Goal: Information Seeking & Learning: Find specific page/section

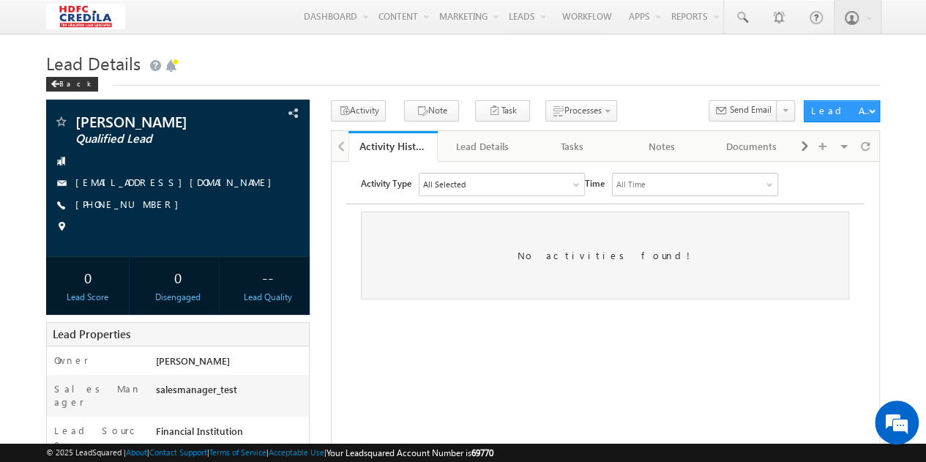
click at [360, 310] on html "Activity Type All Selected Select All Email Activities 18 Email Bounced Email L…" at bounding box center [605, 235] width 547 height 149
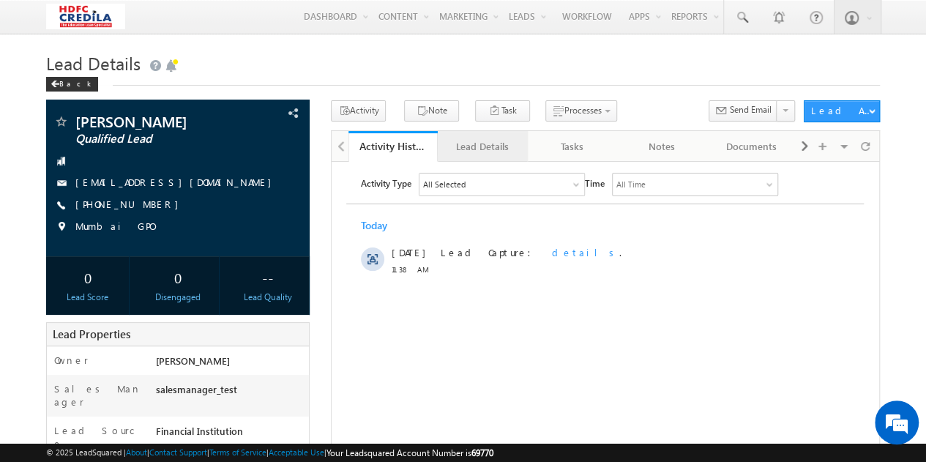
click at [471, 146] on div "Lead Details" at bounding box center [481, 147] width 65 height 18
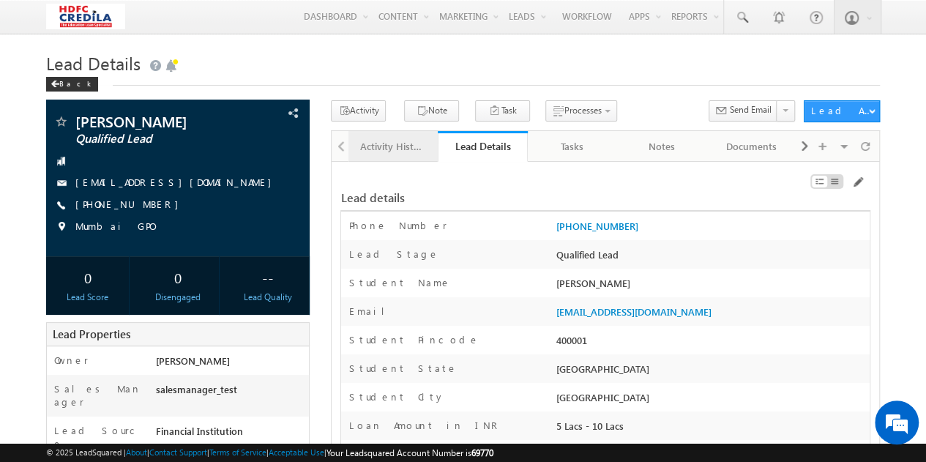
click at [398, 148] on div "Activity History" at bounding box center [392, 147] width 65 height 18
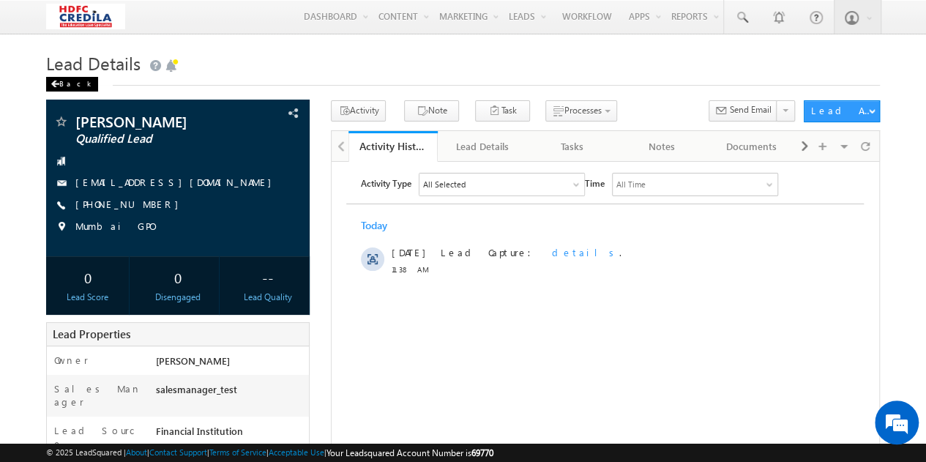
click at [59, 90] on div "Back" at bounding box center [72, 84] width 52 height 15
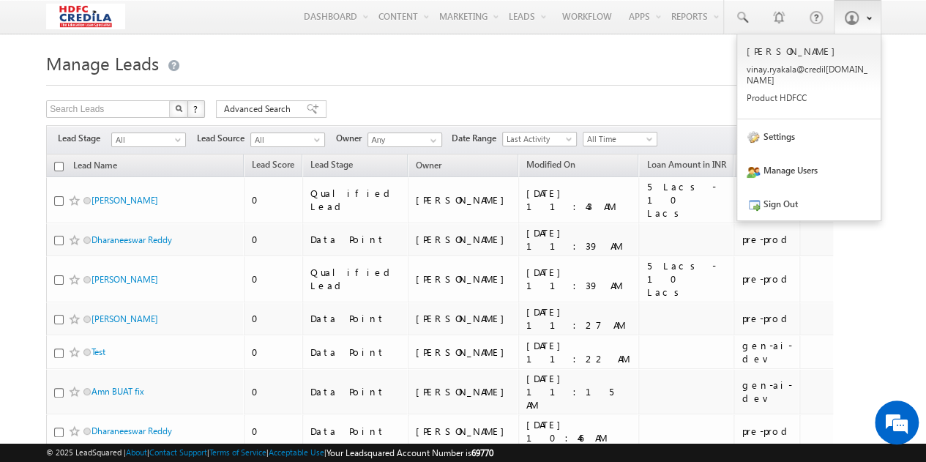
click at [854, 15] on span at bounding box center [851, 17] width 15 height 15
click at [773, 135] on link "Settings" at bounding box center [808, 136] width 143 height 34
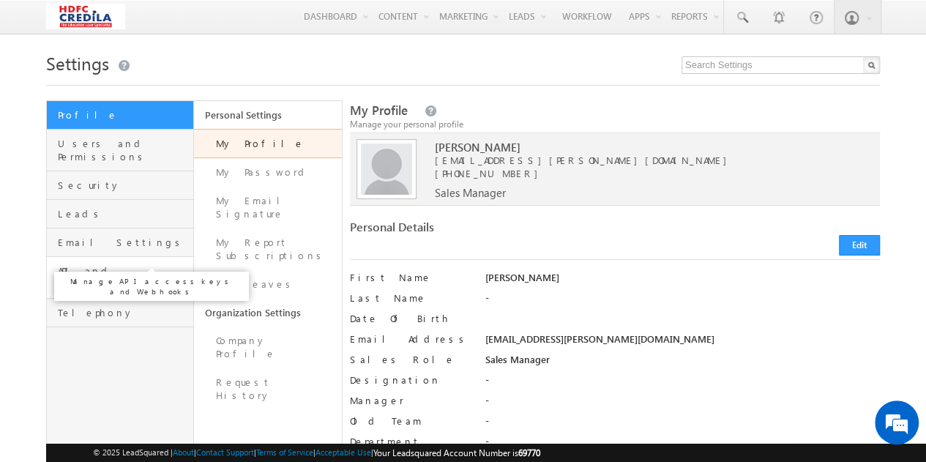
click at [82, 264] on span "API and Webhooks" at bounding box center [124, 277] width 132 height 26
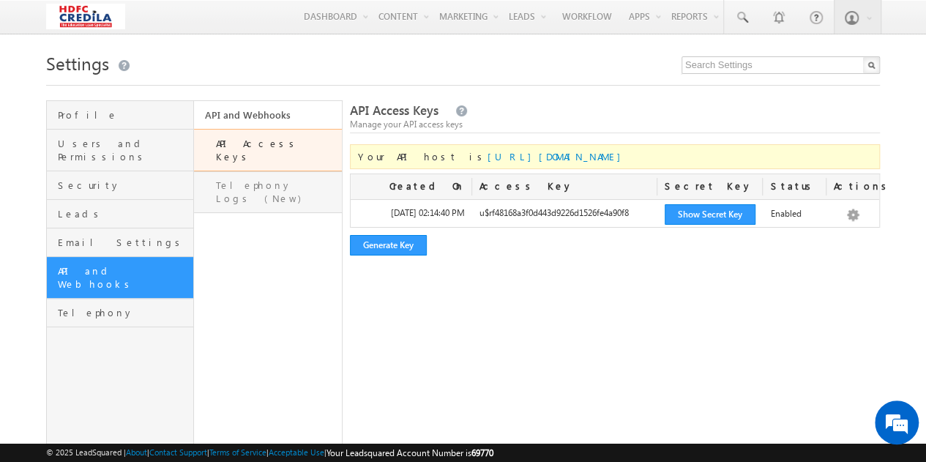
click at [274, 175] on link "Telephony Logs (New)" at bounding box center [267, 192] width 147 height 42
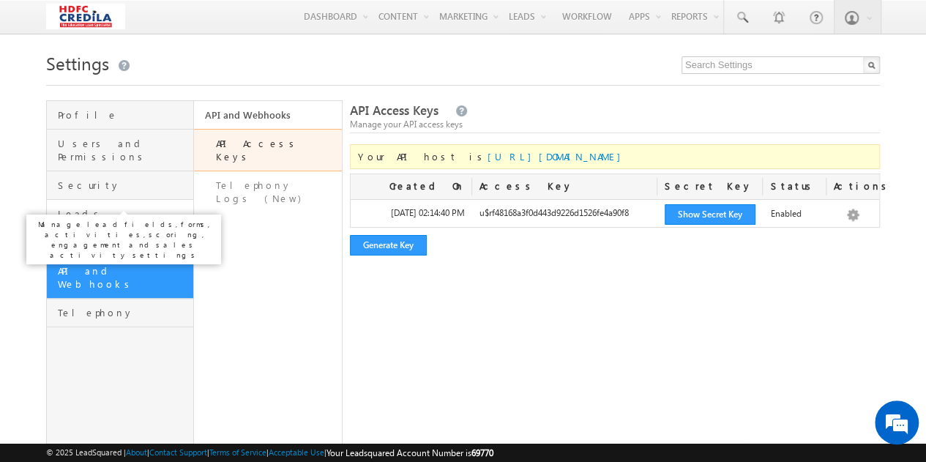
click at [94, 207] on span "Leads" at bounding box center [124, 213] width 132 height 13
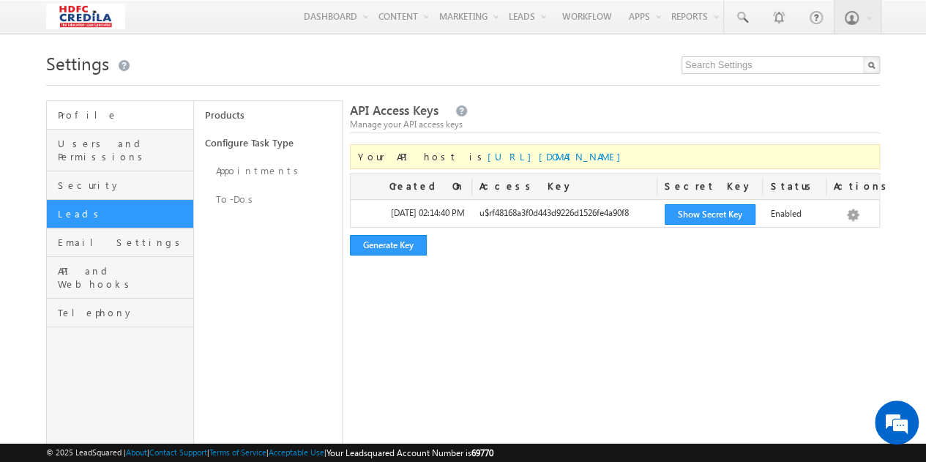
click at [87, 108] on link "Profile" at bounding box center [120, 115] width 146 height 29
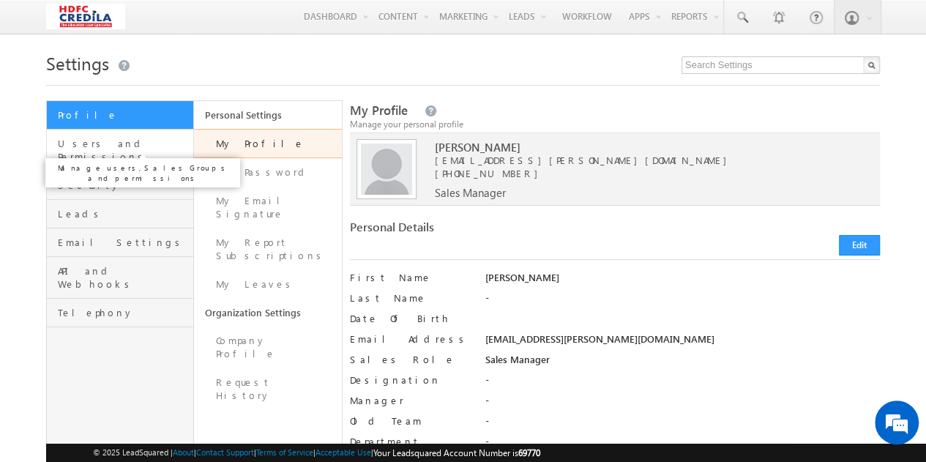
click at [105, 149] on span "Users and Permissions" at bounding box center [124, 150] width 132 height 26
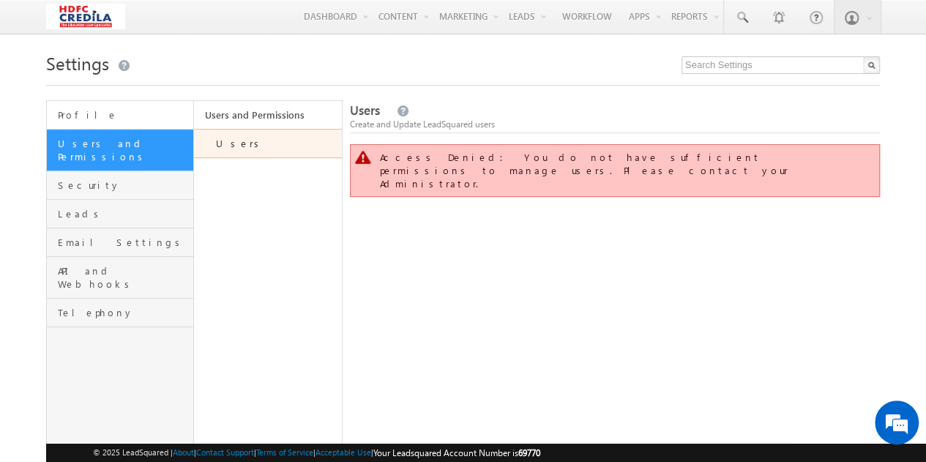
click at [108, 125] on link "Profile" at bounding box center [120, 115] width 146 height 29
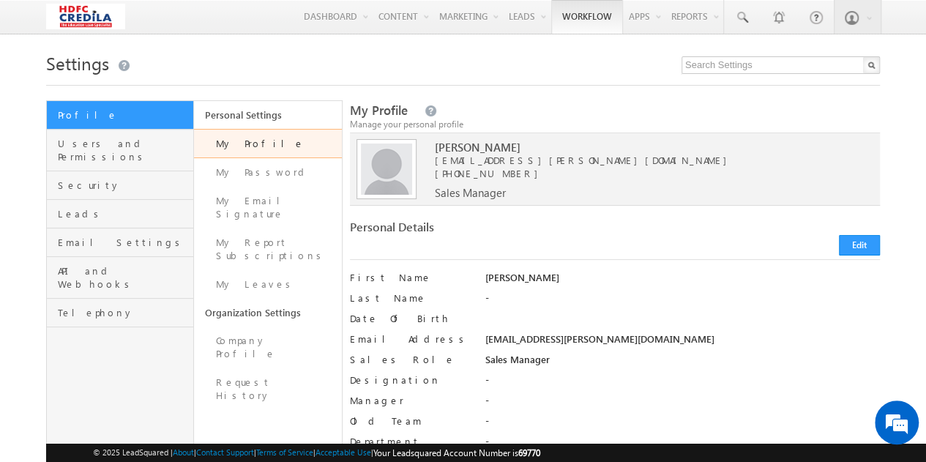
click at [593, 17] on link "Workflow" at bounding box center [587, 17] width 72 height 34
click at [583, 21] on link "Workflow" at bounding box center [587, 17] width 72 height 34
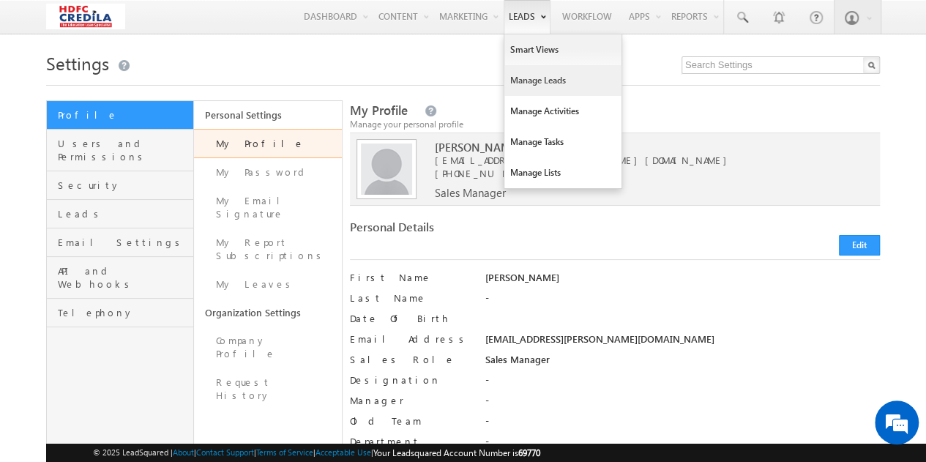
click at [525, 75] on link "Manage Leads" at bounding box center [562, 80] width 117 height 31
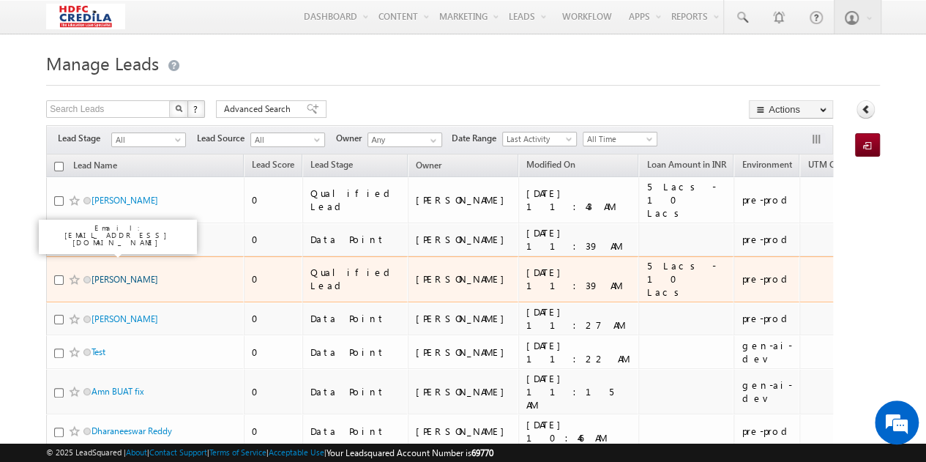
click at [122, 274] on link "[PERSON_NAME]" at bounding box center [124, 279] width 67 height 11
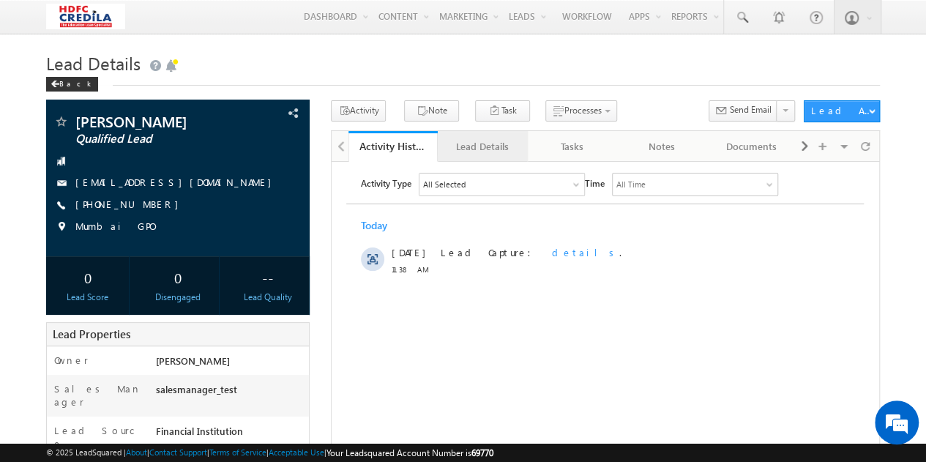
click at [477, 143] on div "Lead Details" at bounding box center [481, 147] width 65 height 18
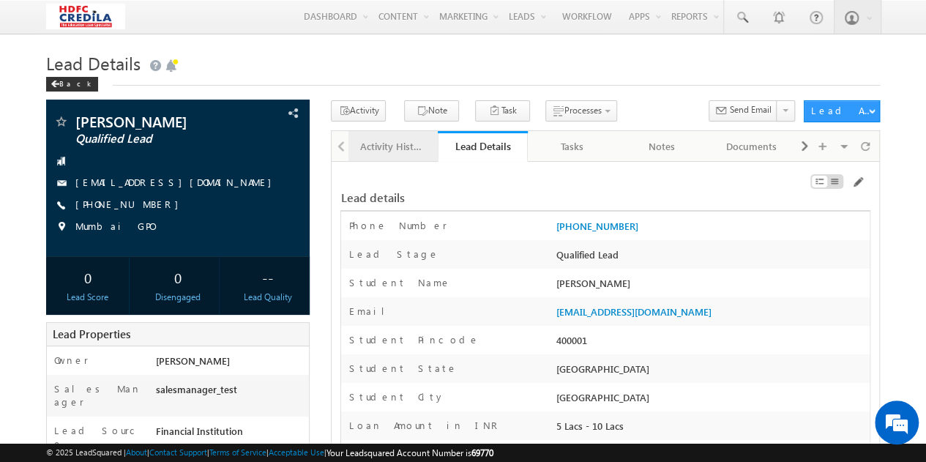
click at [394, 149] on div "Activity History" at bounding box center [392, 147] width 65 height 18
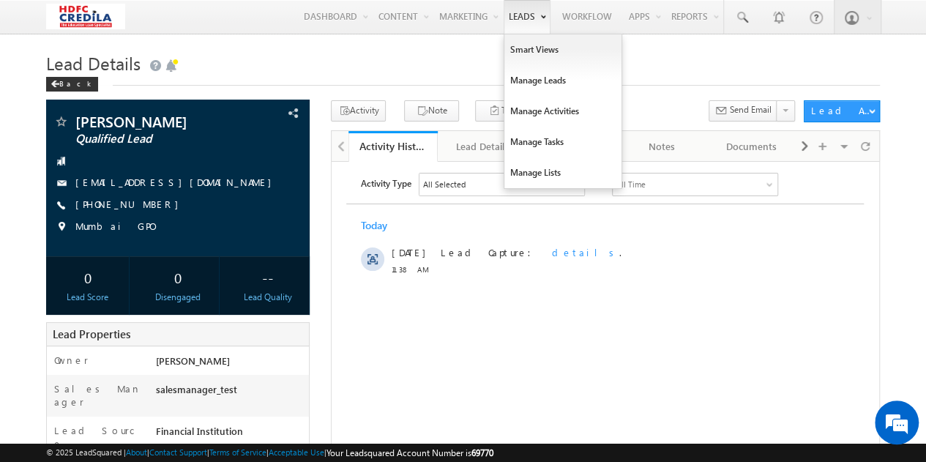
click at [523, 20] on link "Leads" at bounding box center [527, 17] width 47 height 34
click at [534, 81] on link "Manage Leads" at bounding box center [562, 80] width 117 height 31
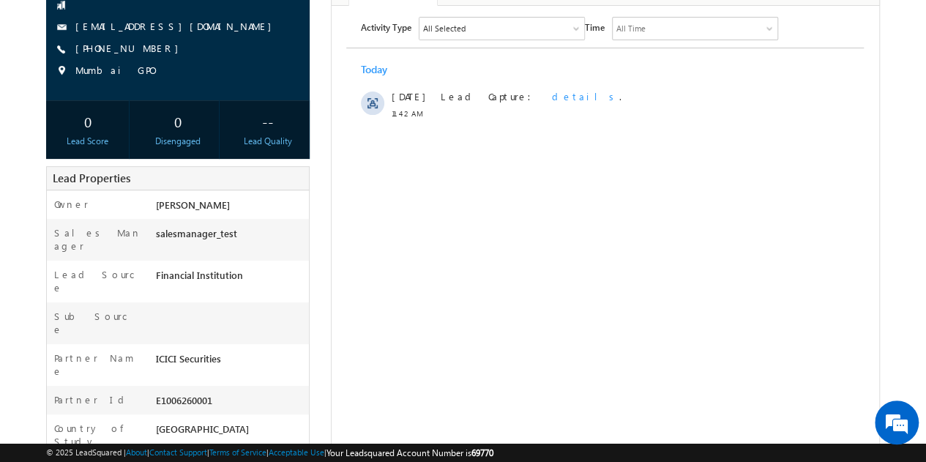
scroll to position [163, 0]
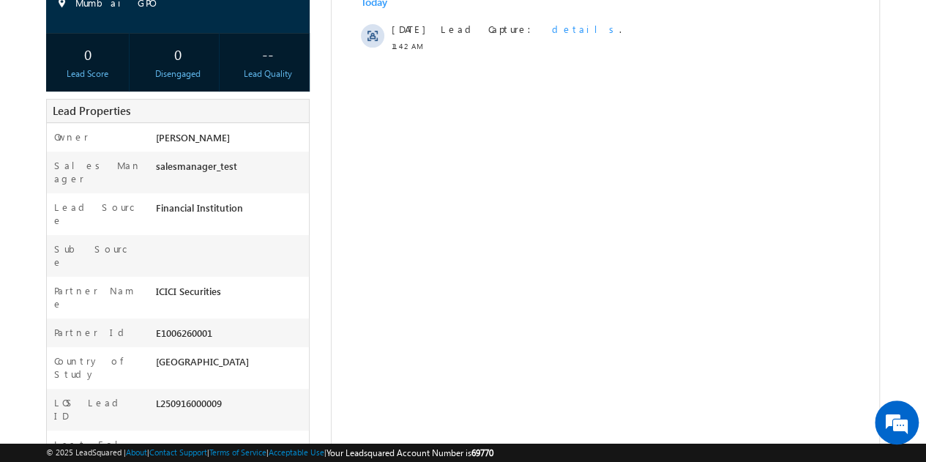
scroll to position [154, 0]
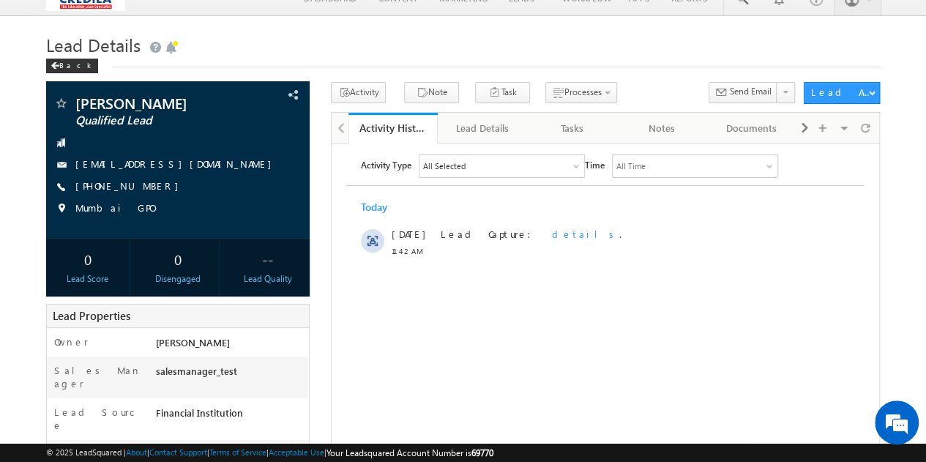
scroll to position [18, 0]
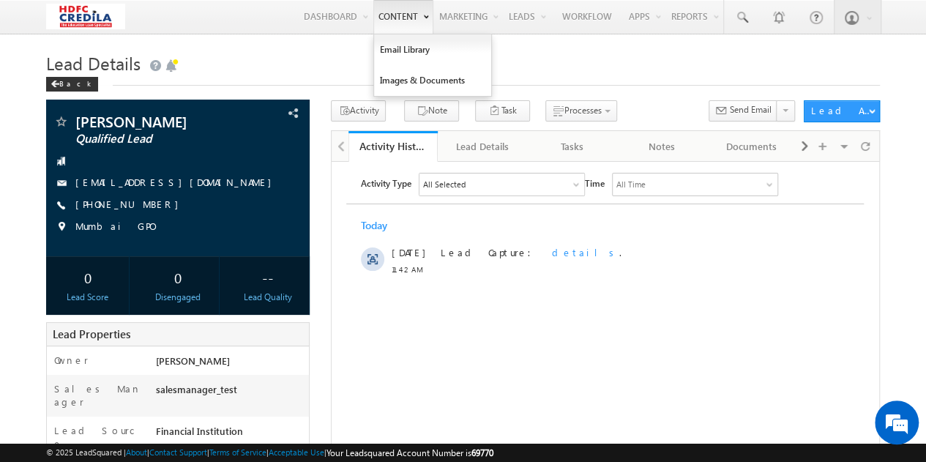
click at [418, 23] on link "Content" at bounding box center [403, 17] width 60 height 34
click at [466, 294] on html "Activity Type All Selected Select All Email Activities 18 Email Bounced Email L…" at bounding box center [605, 227] width 547 height 132
click at [69, 86] on div "Back" at bounding box center [72, 84] width 52 height 15
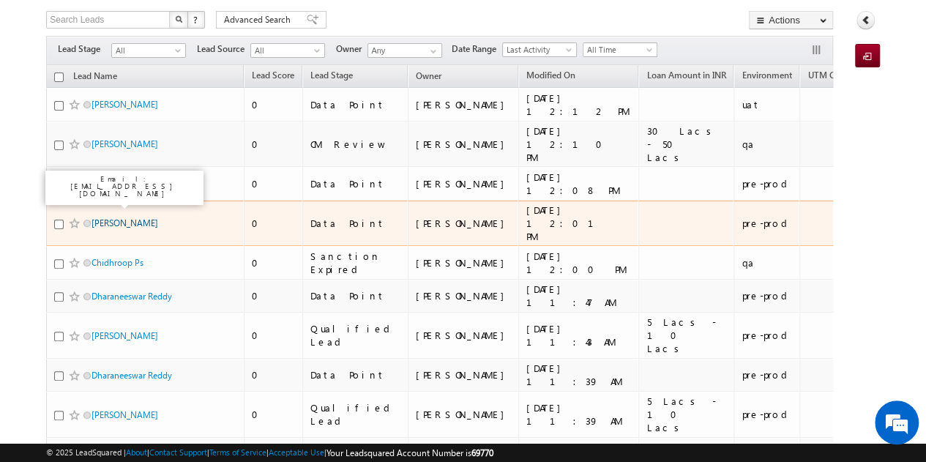
click at [134, 217] on link "[PERSON_NAME]" at bounding box center [124, 222] width 67 height 11
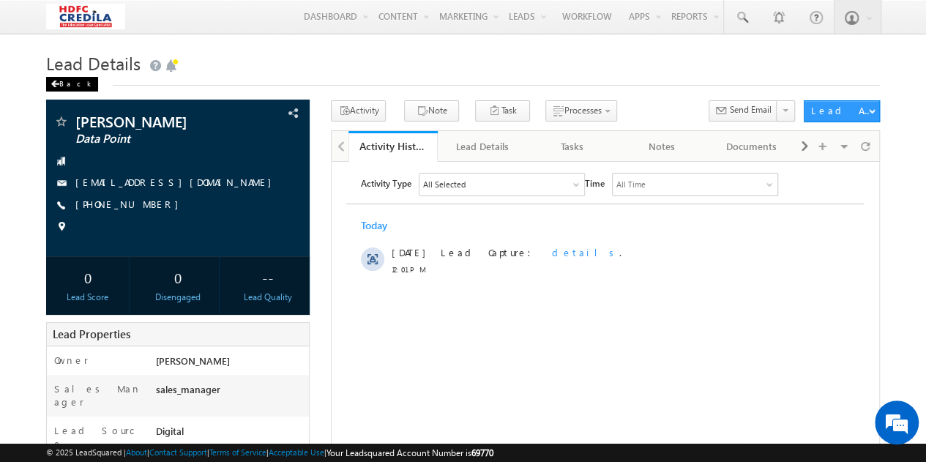
click at [65, 87] on div "Back" at bounding box center [72, 84] width 52 height 15
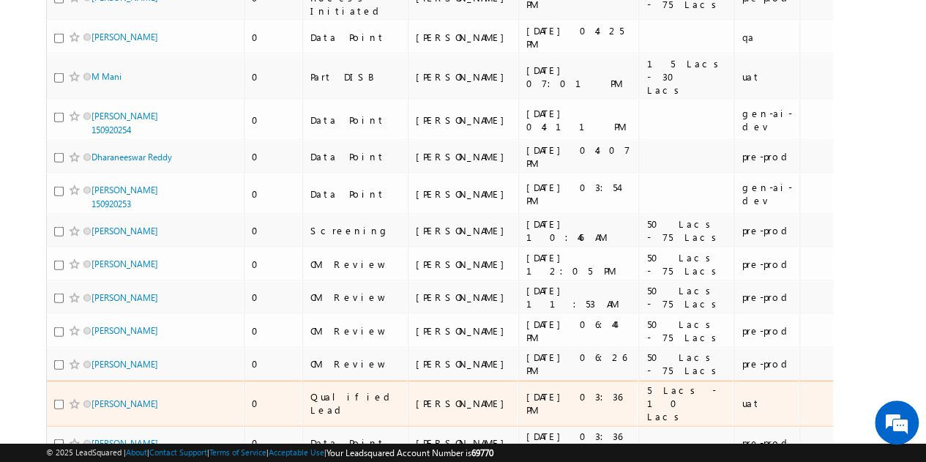
scroll to position [1704, 0]
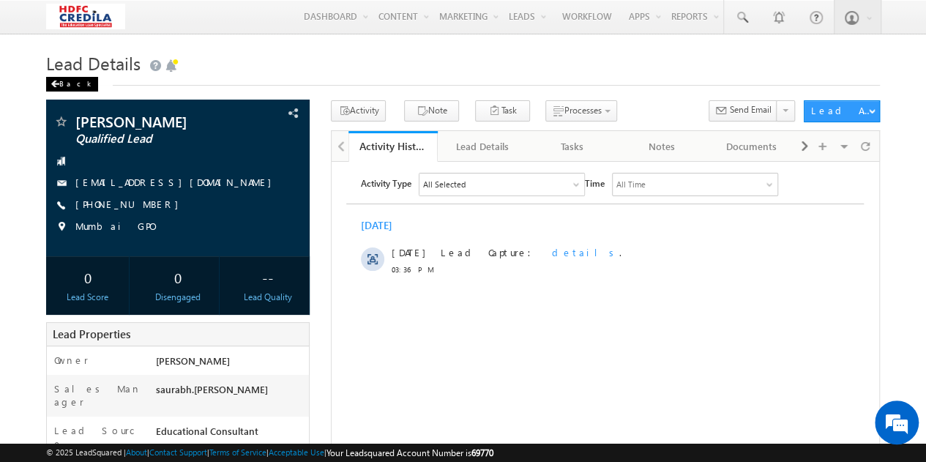
click at [65, 83] on div "Back" at bounding box center [72, 84] width 52 height 15
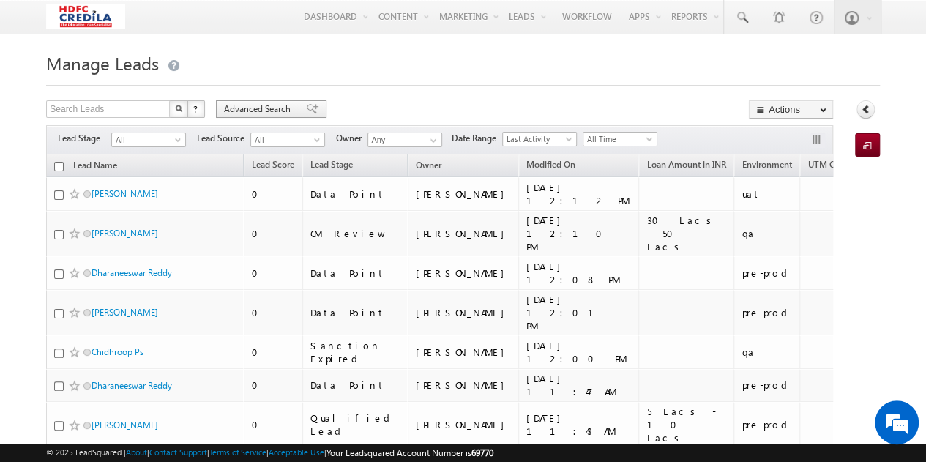
click at [246, 104] on span "Advanced Search" at bounding box center [259, 108] width 71 height 13
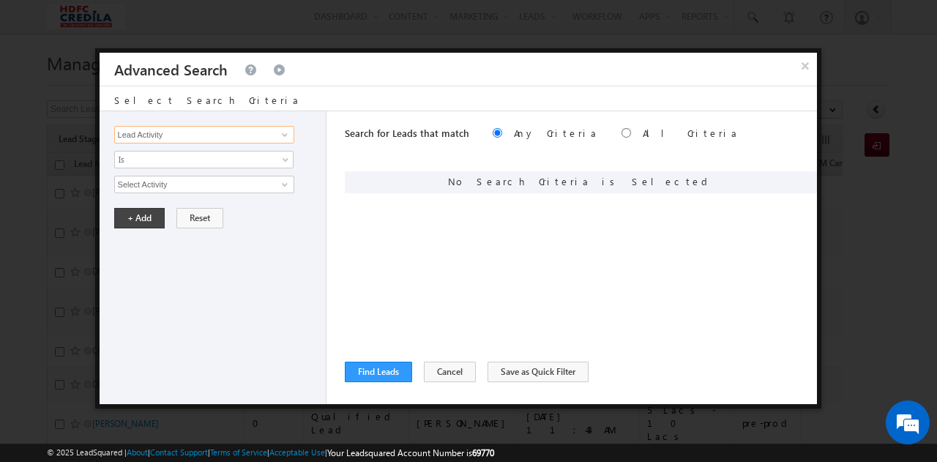
click at [208, 138] on input "Lead Activity" at bounding box center [204, 135] width 180 height 18
click at [139, 158] on link "Environment" at bounding box center [204, 164] width 180 height 17
type input "Environment"
click at [138, 186] on input "text" at bounding box center [204, 185] width 180 height 18
type input "Pre prod"
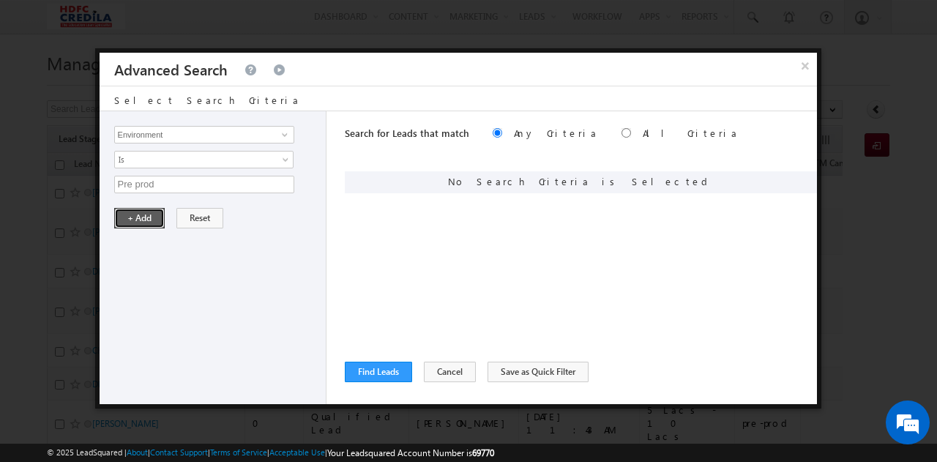
click at [137, 213] on button "+ Add" at bounding box center [139, 218] width 51 height 20
click at [386, 371] on button "Find Leads" at bounding box center [378, 372] width 67 height 20
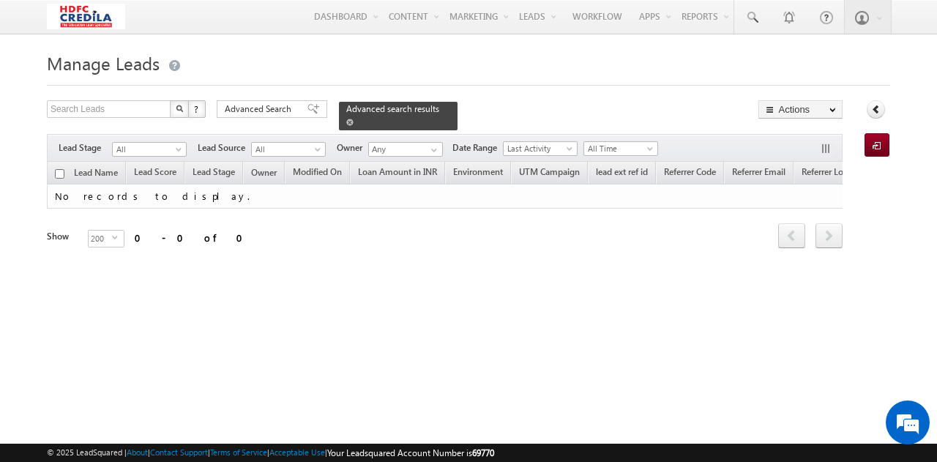
click at [370, 111] on span "Advanced search results" at bounding box center [392, 108] width 93 height 11
click at [260, 110] on span "Advanced Search" at bounding box center [260, 108] width 71 height 13
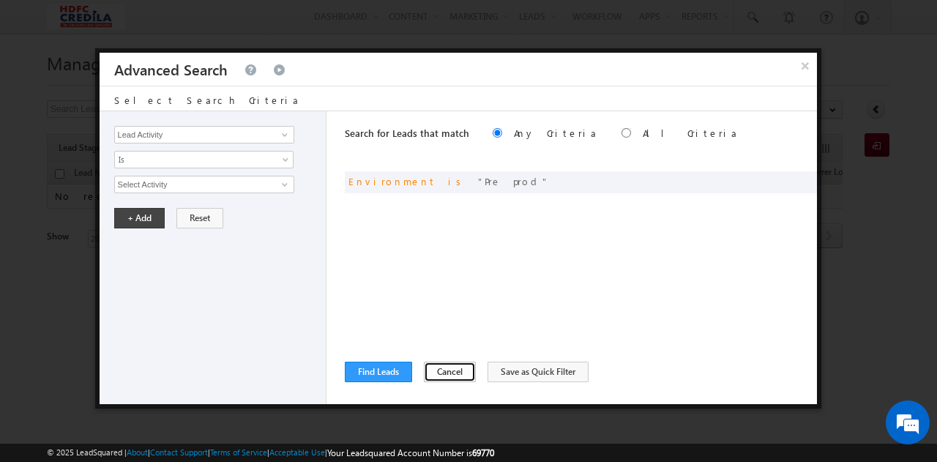
click at [449, 371] on button "Cancel" at bounding box center [450, 372] width 52 height 20
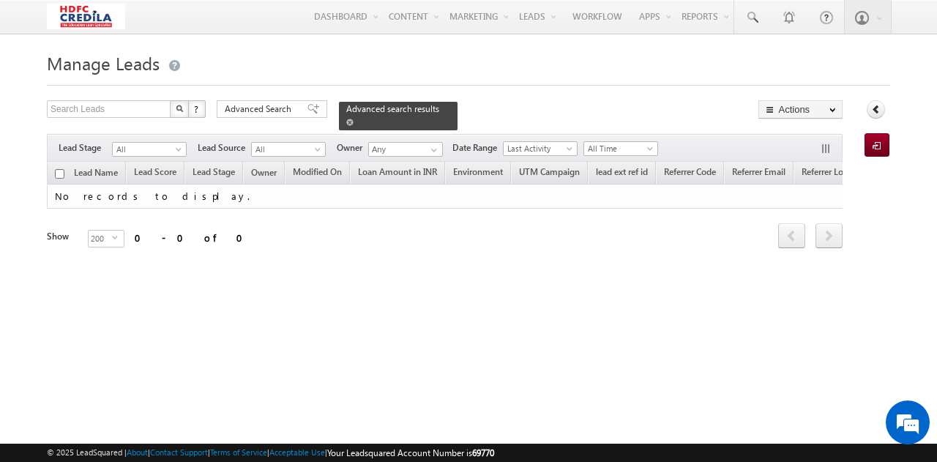
click at [354, 119] on span at bounding box center [349, 122] width 7 height 7
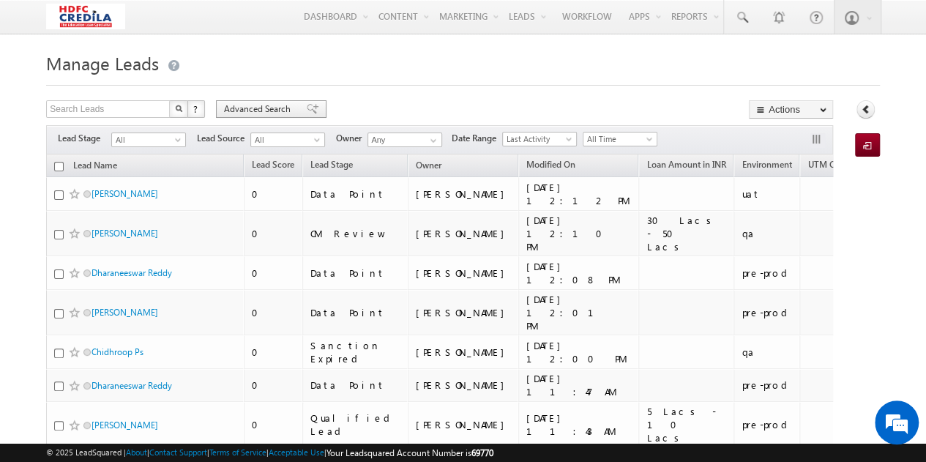
click at [268, 106] on span "Advanced Search" at bounding box center [259, 108] width 71 height 13
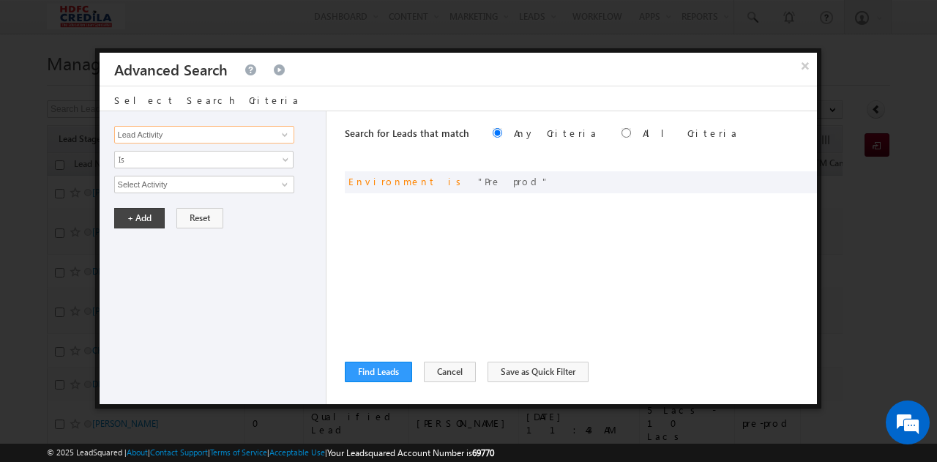
click at [208, 142] on input "Lead Activity" at bounding box center [204, 135] width 180 height 18
click at [478, 187] on span "Pre prod" at bounding box center [513, 181] width 71 height 12
click at [780, 181] on span at bounding box center [783, 180] width 10 height 10
click at [780, 182] on span at bounding box center [783, 180] width 10 height 10
click at [760, 180] on div "or Environment is Pre prod" at bounding box center [581, 182] width 472 height 22
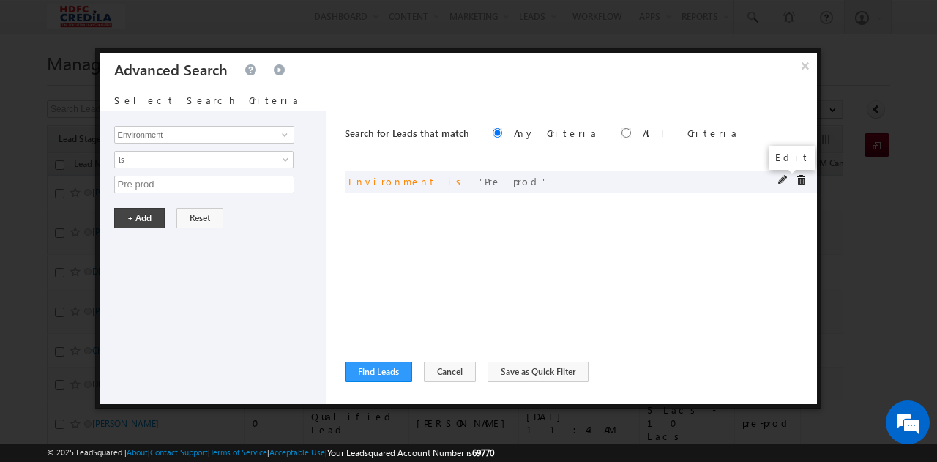
click at [780, 176] on span at bounding box center [783, 180] width 10 height 10
click at [780, 179] on span at bounding box center [783, 180] width 10 height 10
click at [138, 182] on input "Pre prod" at bounding box center [204, 185] width 180 height 18
click at [133, 182] on input "Pre prod" at bounding box center [204, 185] width 180 height 18
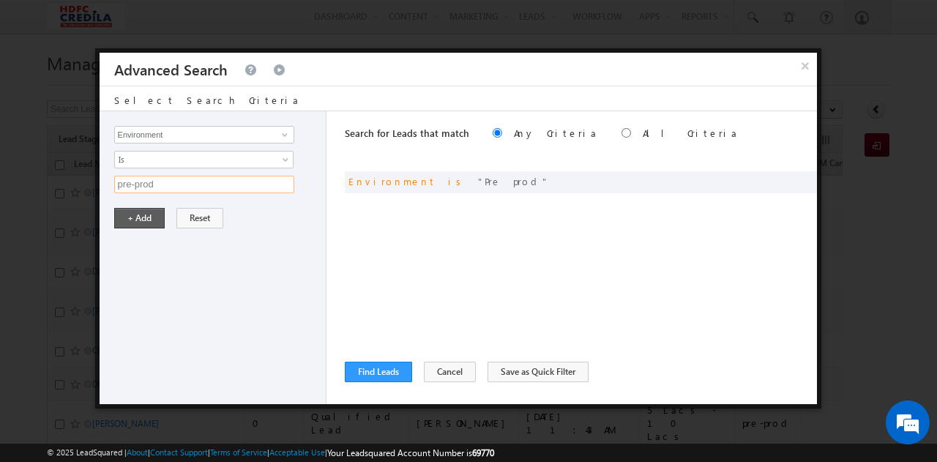
type input "pre-prod"
click at [141, 217] on button "+ Add" at bounding box center [139, 218] width 51 height 20
click at [386, 377] on button "Find Leads" at bounding box center [378, 372] width 67 height 20
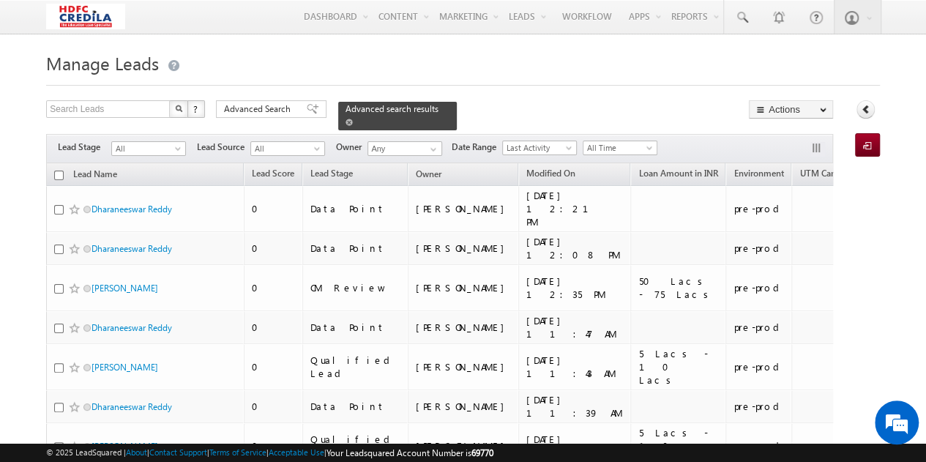
click at [353, 119] on span at bounding box center [349, 122] width 7 height 7
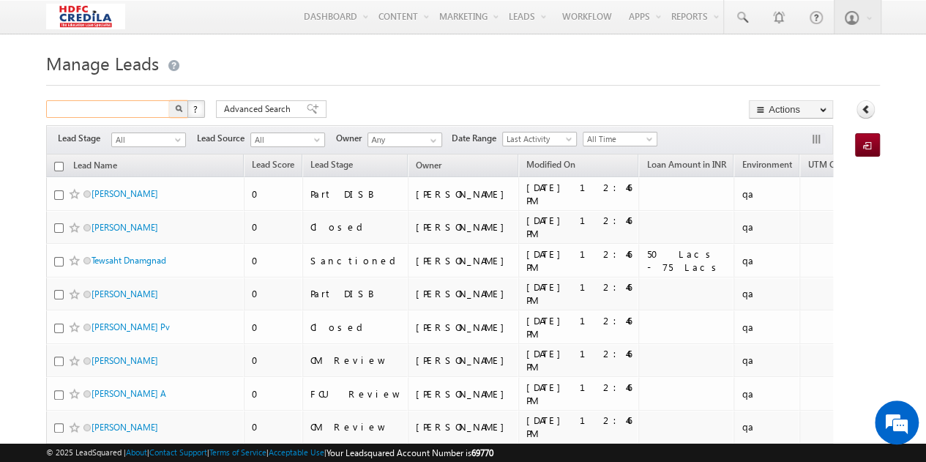
click at [112, 115] on input "text" at bounding box center [108, 109] width 125 height 18
paste input "7499100011"
type input "7499100011"
click at [169, 100] on button "button" at bounding box center [178, 109] width 19 height 18
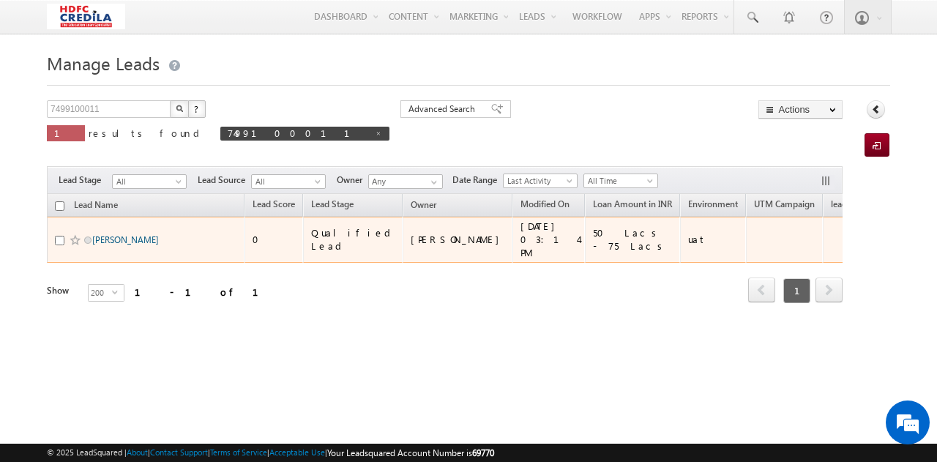
click at [130, 238] on link "[PERSON_NAME]" at bounding box center [125, 239] width 67 height 11
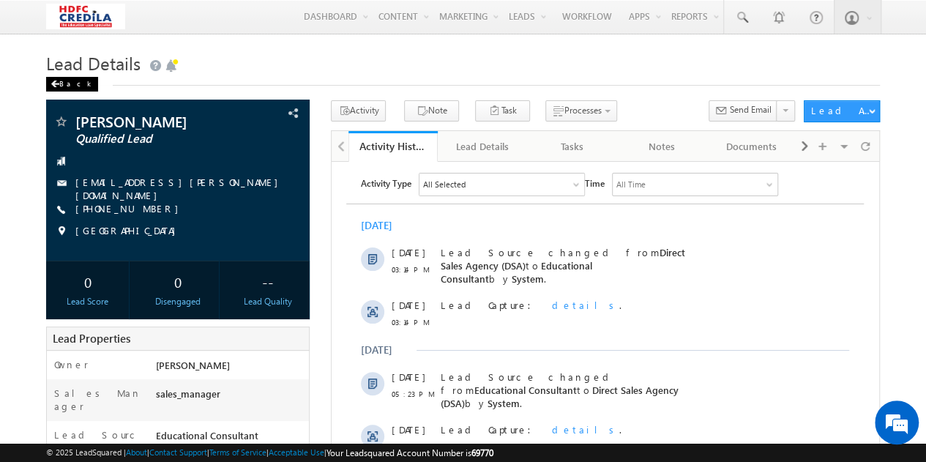
click at [72, 86] on div "Back" at bounding box center [72, 84] width 52 height 15
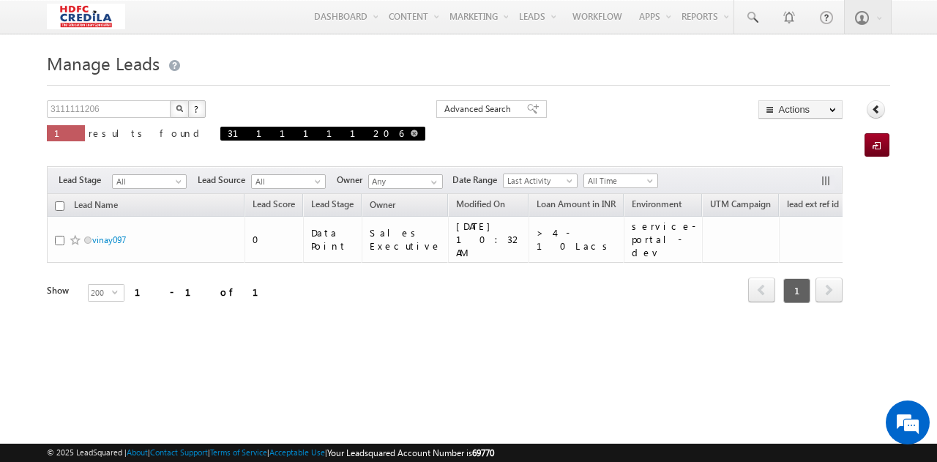
click at [411, 133] on span at bounding box center [414, 133] width 7 height 7
type input "Search Leads"
